Goal: Navigation & Orientation: Understand site structure

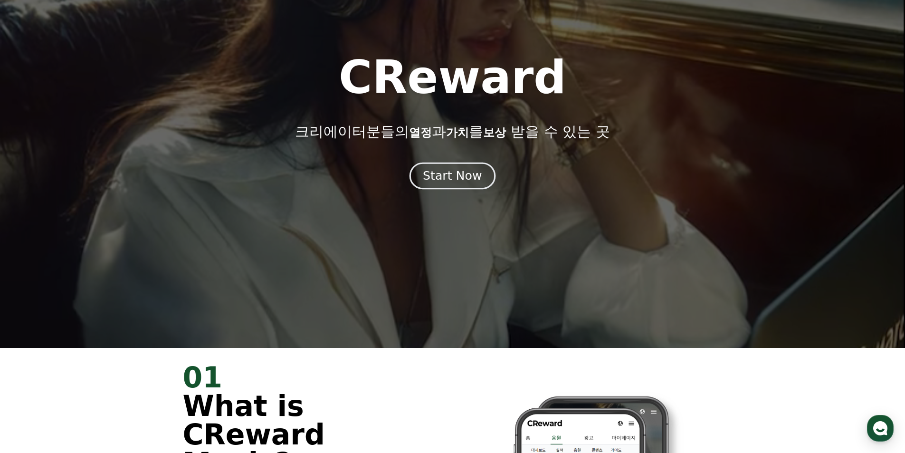
scroll to position [47, 0]
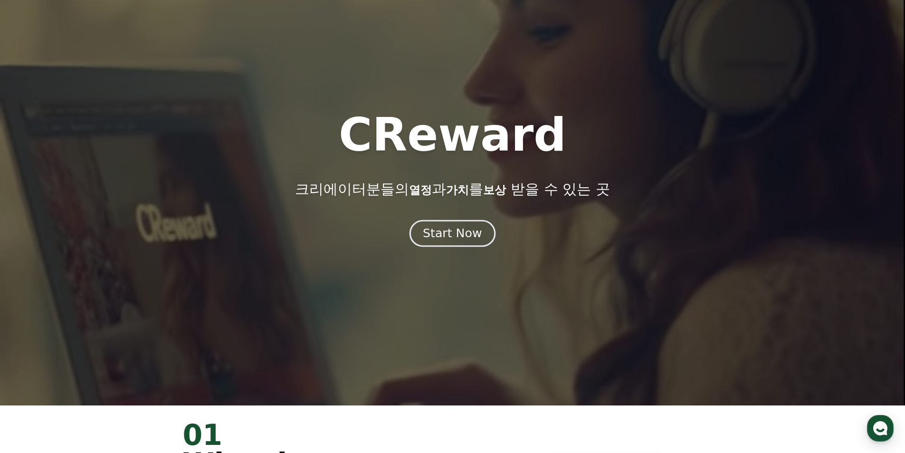
click at [439, 239] on div "Start Now" at bounding box center [452, 233] width 59 height 16
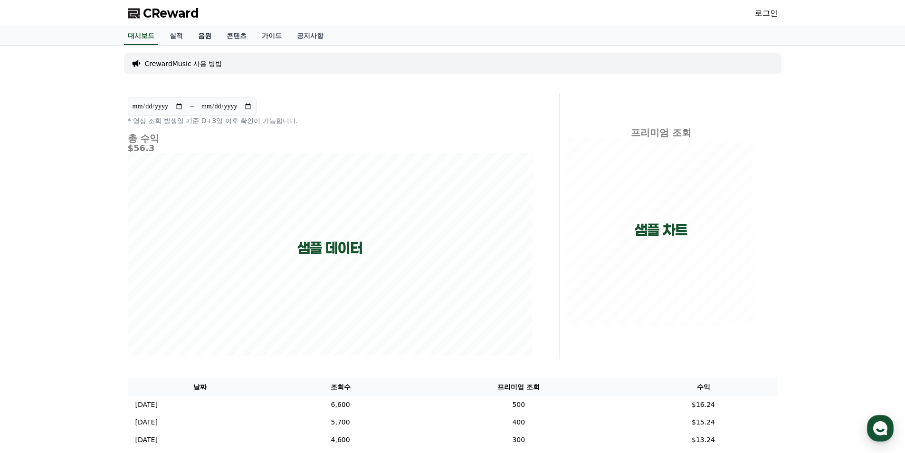
click at [204, 37] on link "음원" at bounding box center [204, 36] width 28 height 18
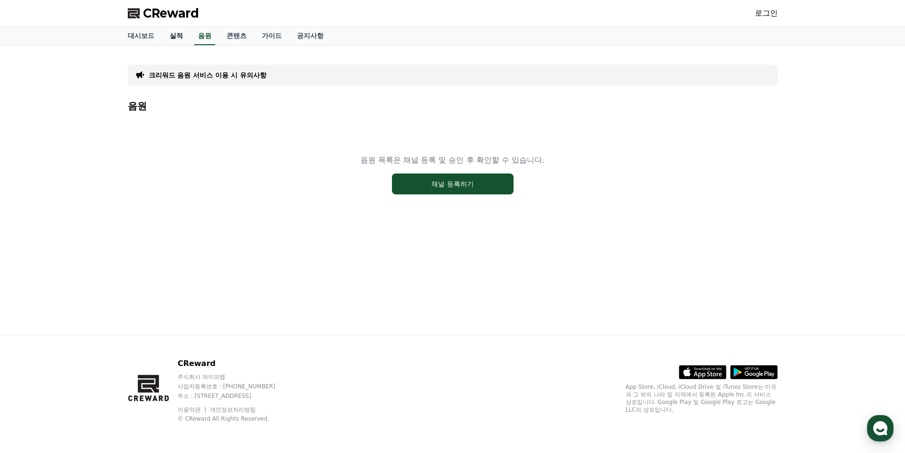
click at [180, 39] on link "실적" at bounding box center [176, 36] width 28 height 18
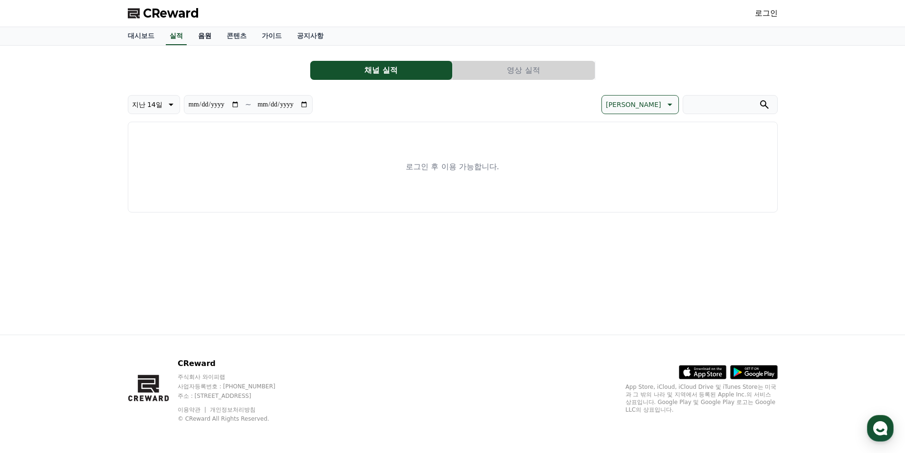
click at [200, 39] on link "음원" at bounding box center [204, 36] width 28 height 18
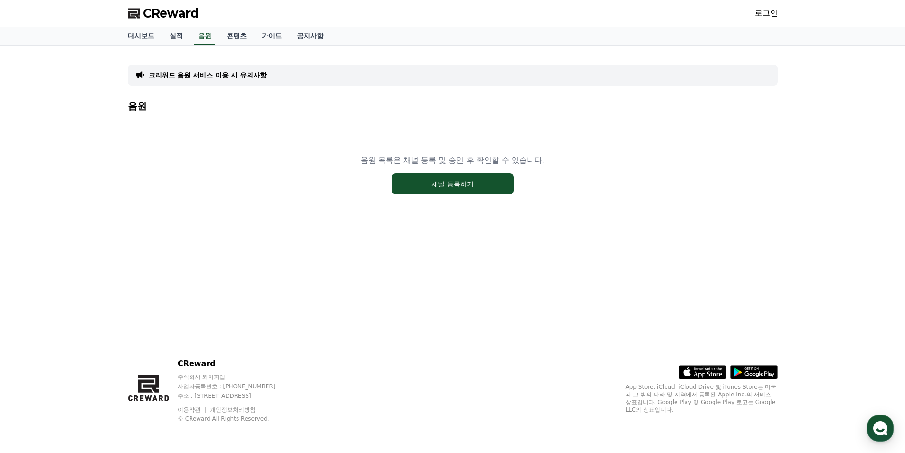
drag, startPoint x: 480, startPoint y: 75, endPoint x: 478, endPoint y: 42, distance: 32.4
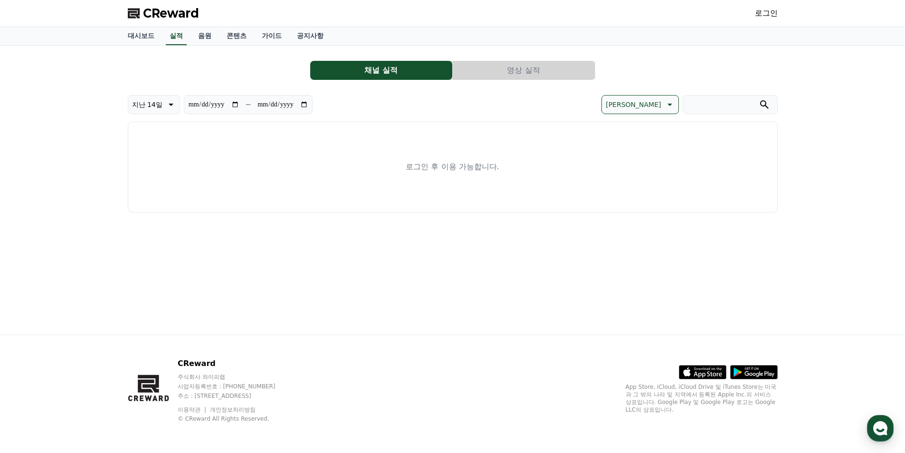
drag, startPoint x: 474, startPoint y: 38, endPoint x: 455, endPoint y: 44, distance: 20.1
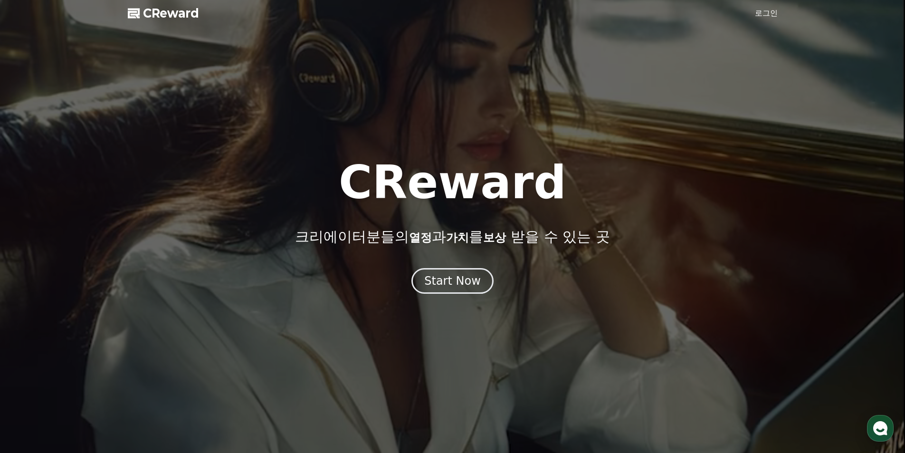
scroll to position [47, 0]
